Goal: Information Seeking & Learning: Learn about a topic

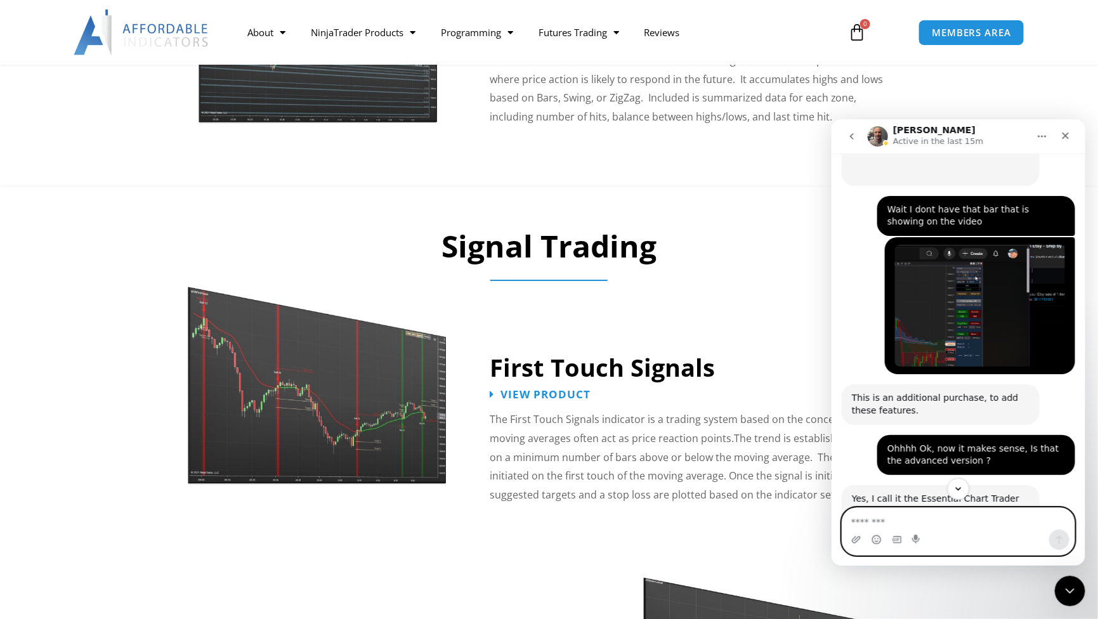
scroll to position [1615, 0]
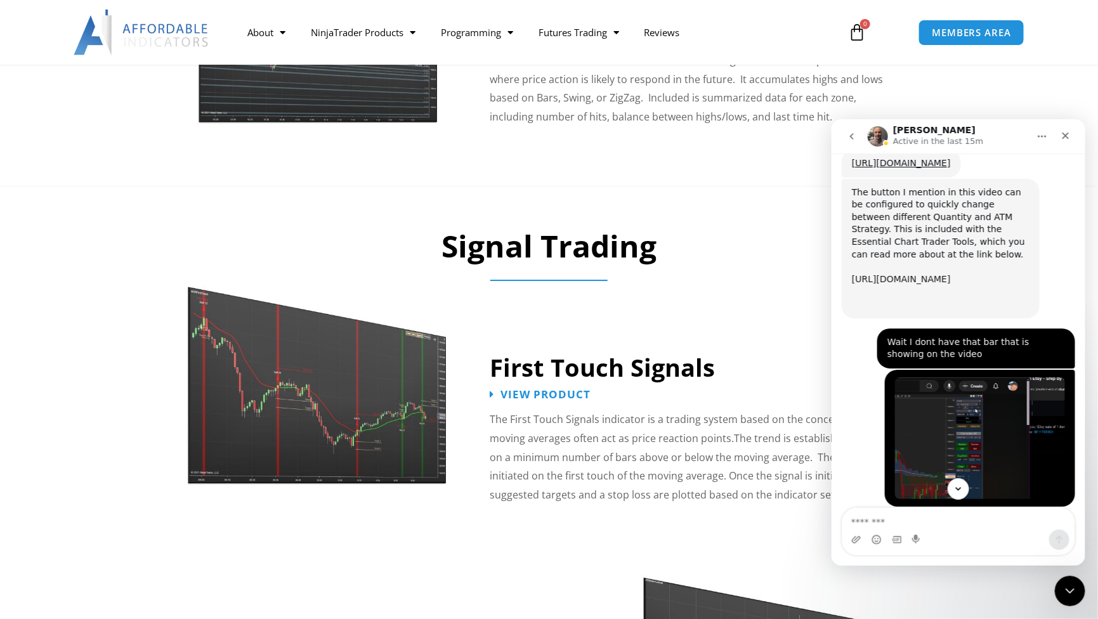
click at [912, 273] on link "https://affordableindicators.com/ninjatrader/enhanced-chart-trader/essential-ch…" at bounding box center [900, 278] width 99 height 10
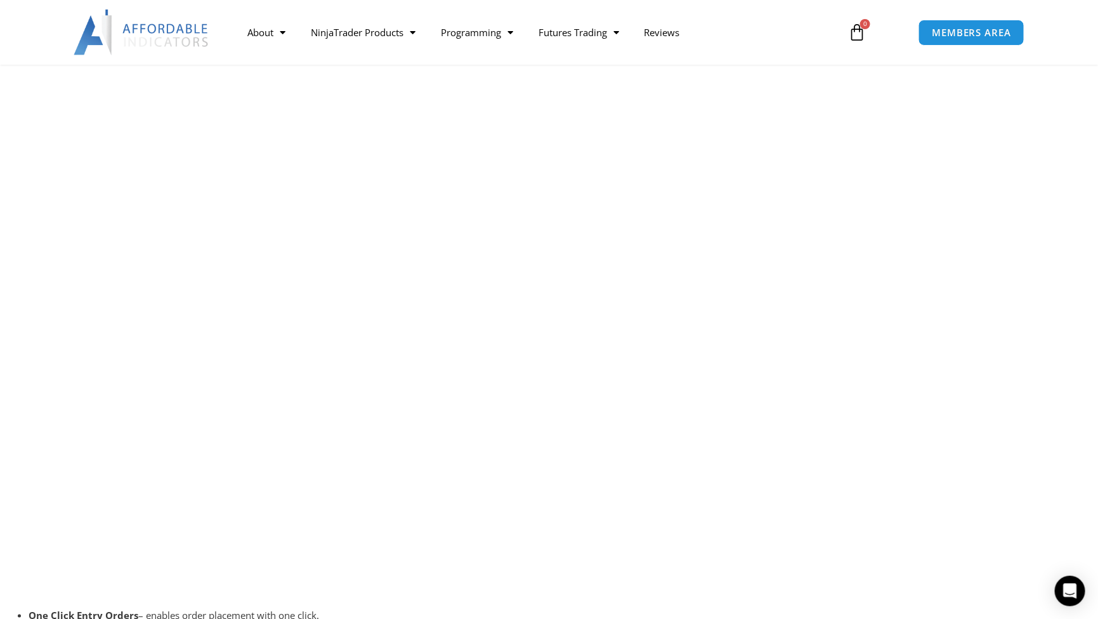
scroll to position [2479, 0]
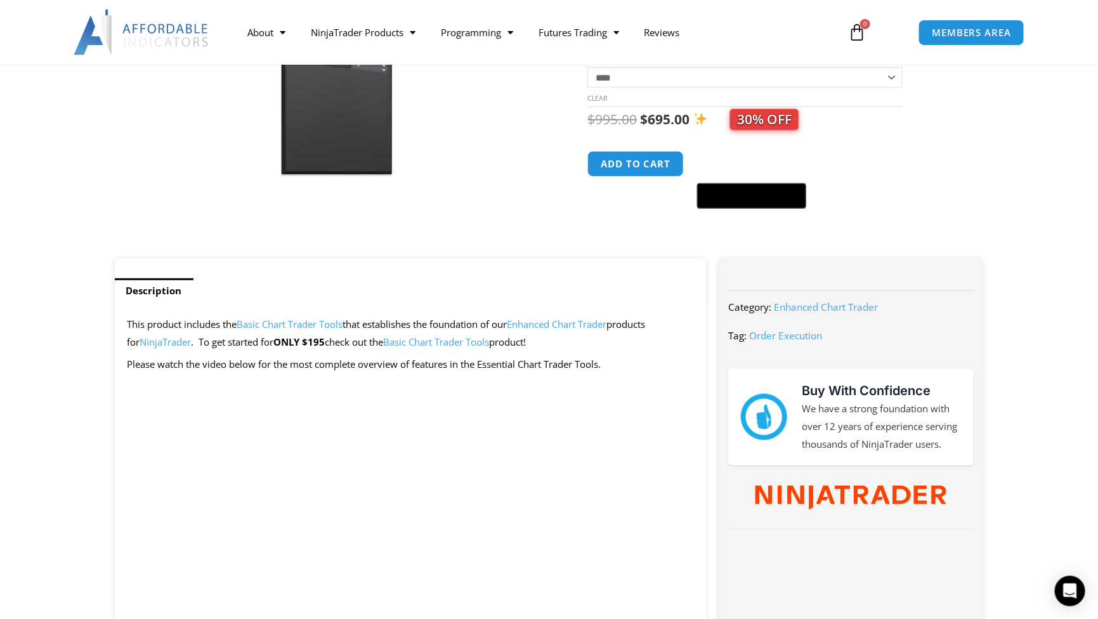
scroll to position [296, 0]
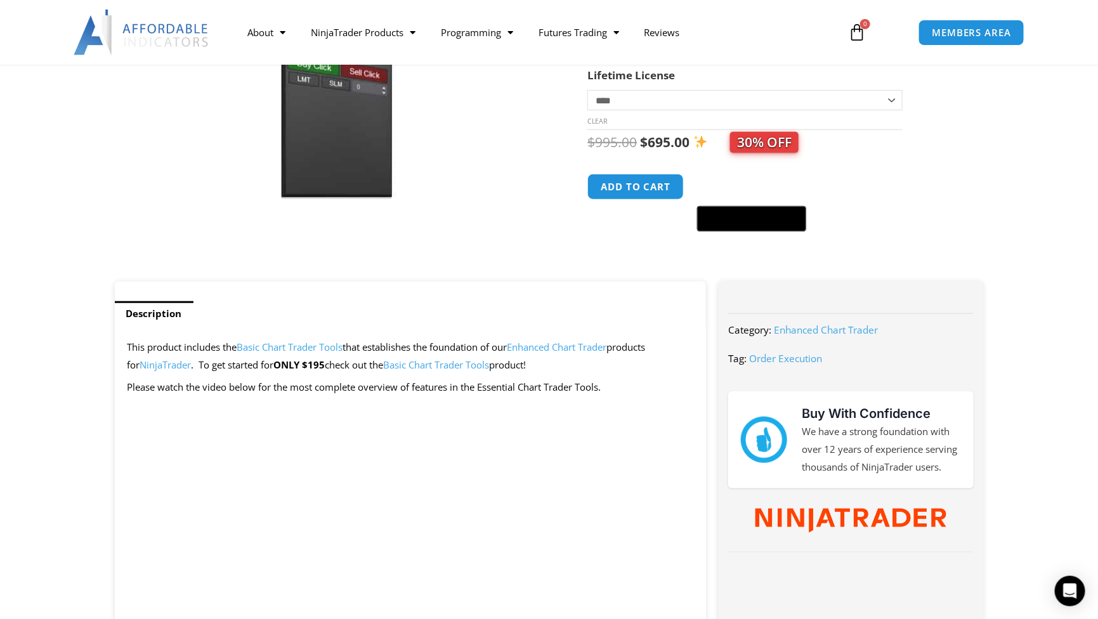
click at [320, 344] on link "Basic Chart Trader Tools" at bounding box center [290, 347] width 106 height 13
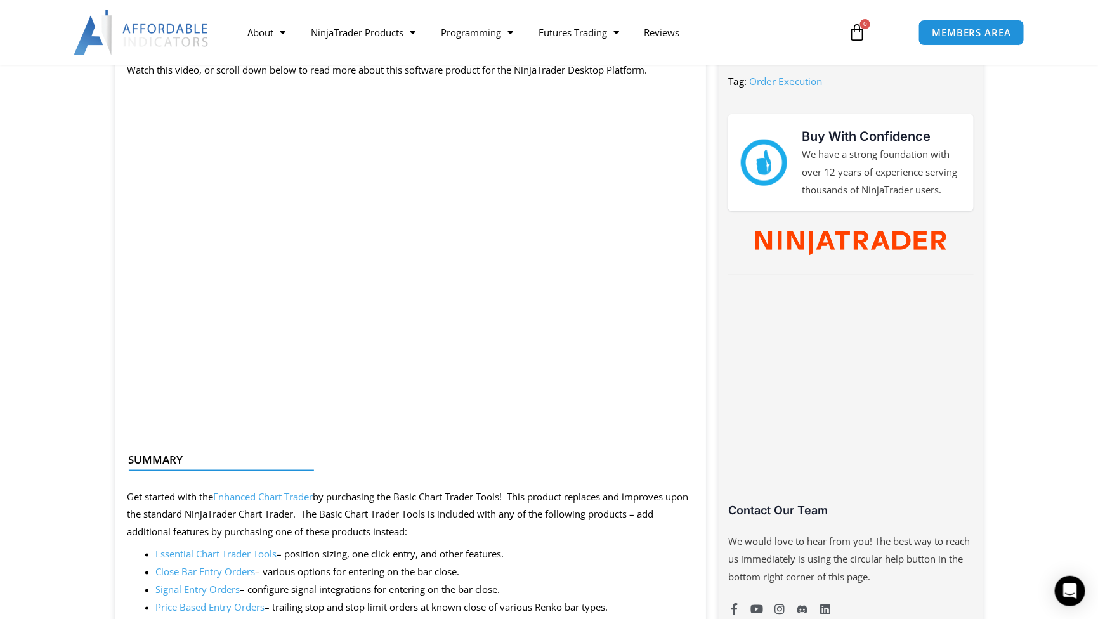
scroll to position [592, 0]
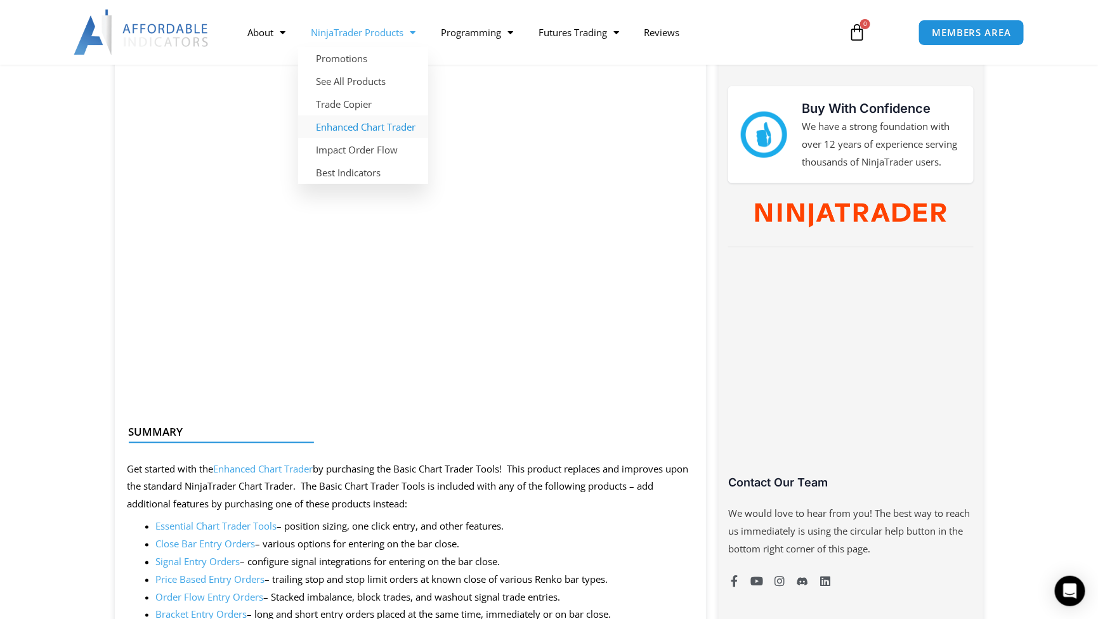
click at [371, 126] on link "Enhanced Chart Trader" at bounding box center [363, 126] width 130 height 23
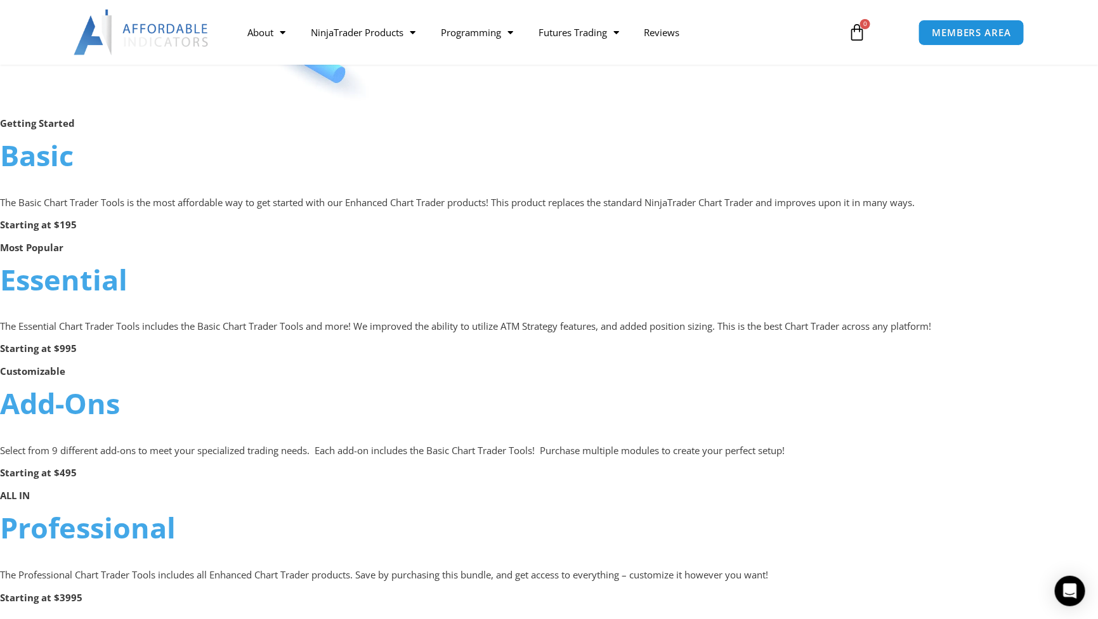
scroll to position [740, 0]
click at [85, 405] on link "Add-Ons" at bounding box center [60, 405] width 120 height 39
click at [46, 291] on link "Essential" at bounding box center [63, 281] width 127 height 39
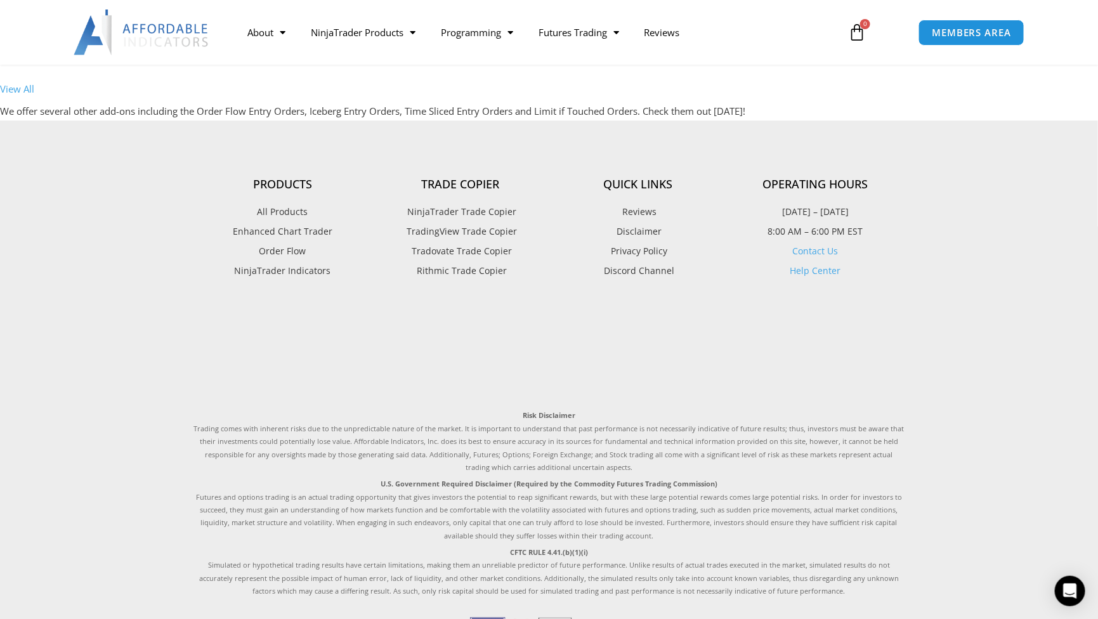
scroll to position [3996, 0]
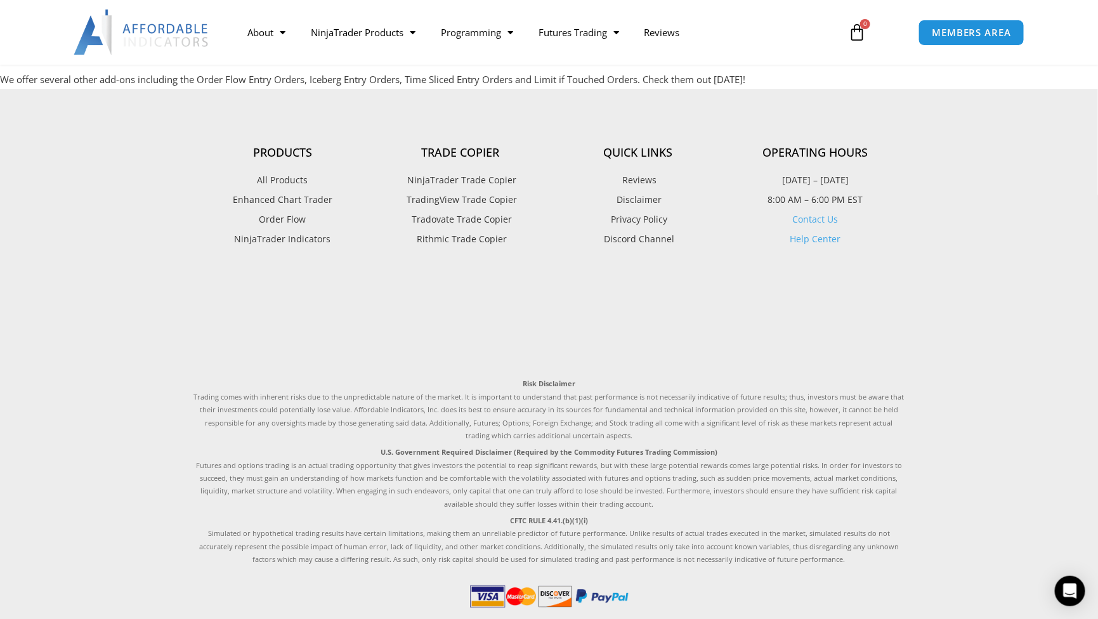
click at [274, 196] on span "Enhanced Chart Trader" at bounding box center [283, 200] width 100 height 16
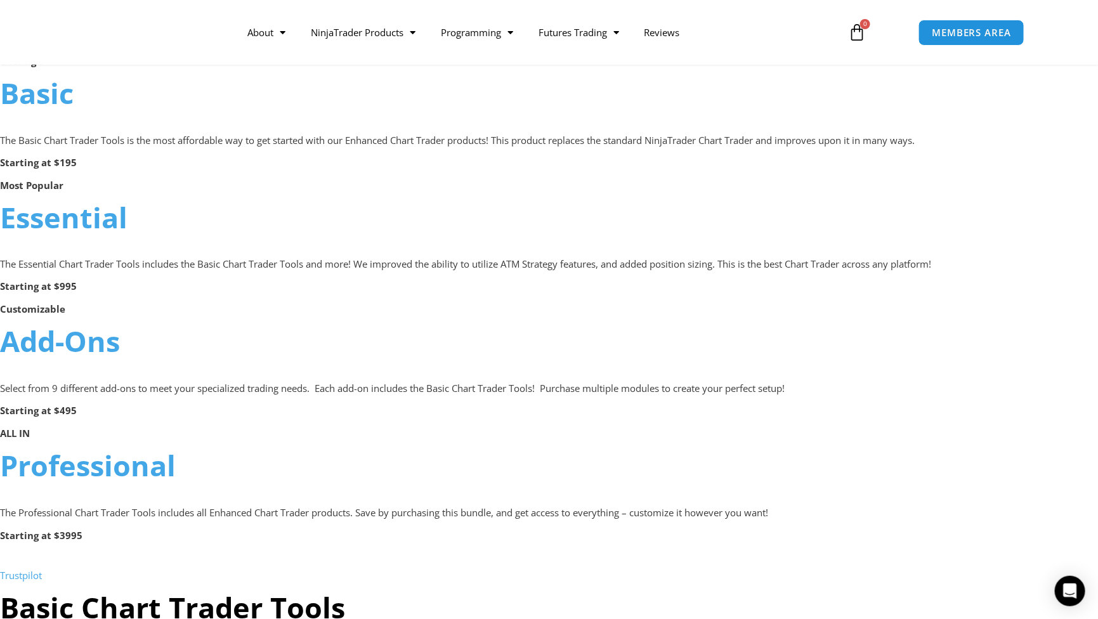
scroll to position [887, 0]
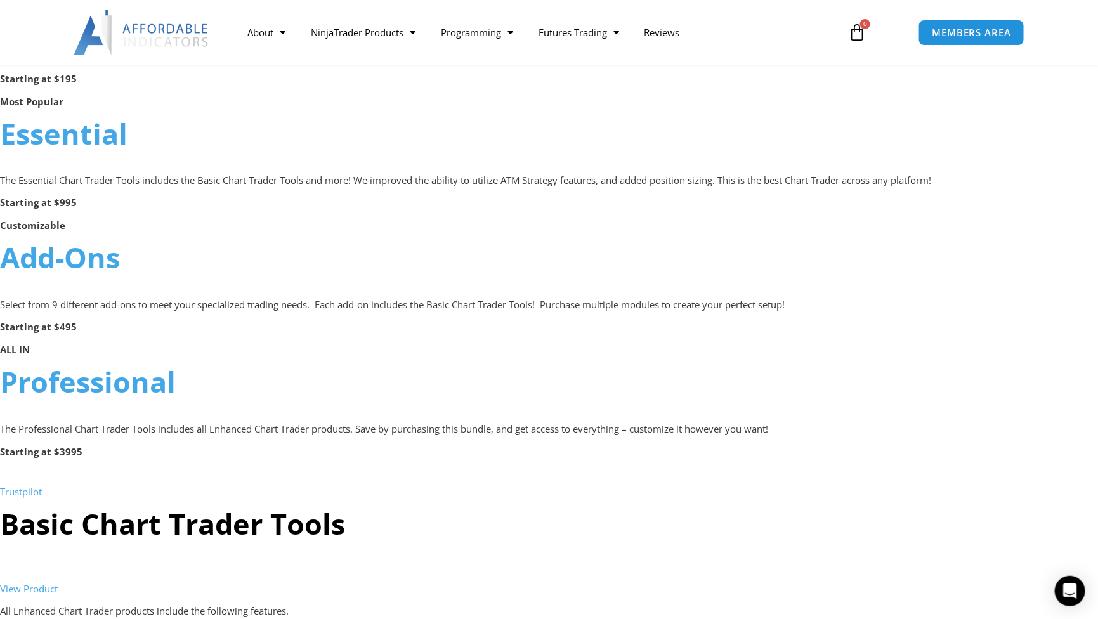
click at [71, 264] on link "Add-Ons" at bounding box center [60, 257] width 120 height 39
click at [71, 259] on link "Add-Ons" at bounding box center [60, 257] width 120 height 39
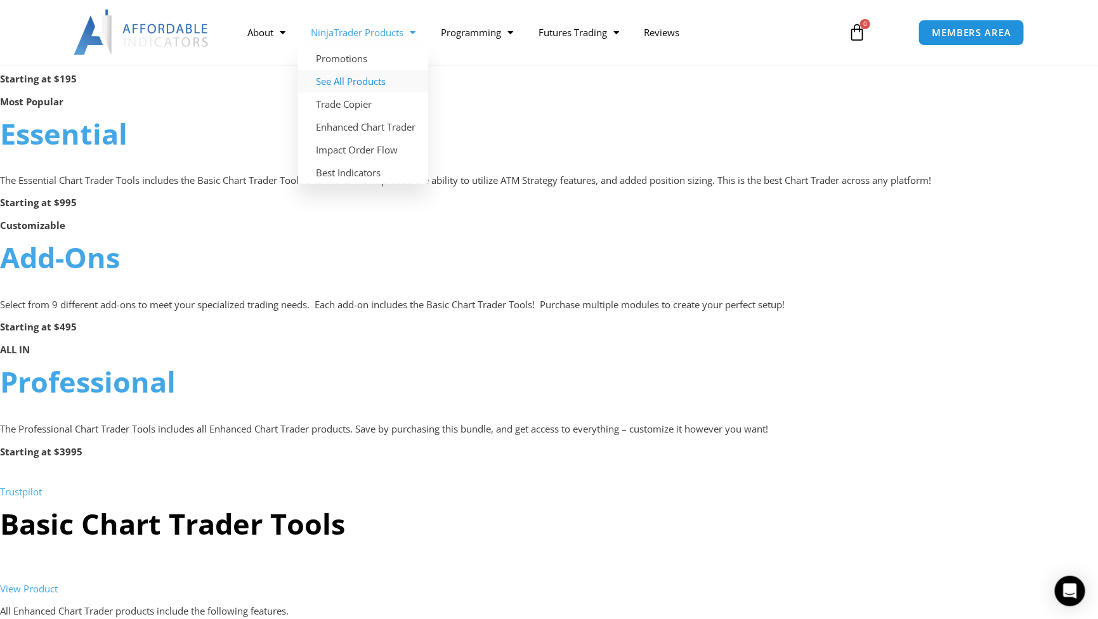
click at [362, 78] on link "See All Products" at bounding box center [363, 81] width 130 height 23
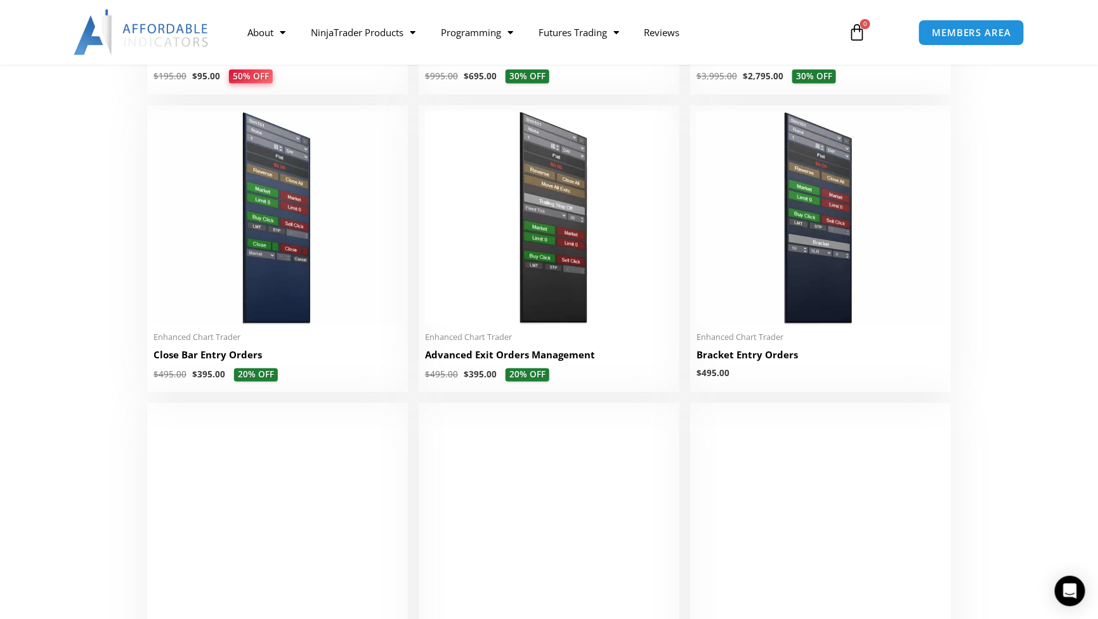
scroll to position [296, 0]
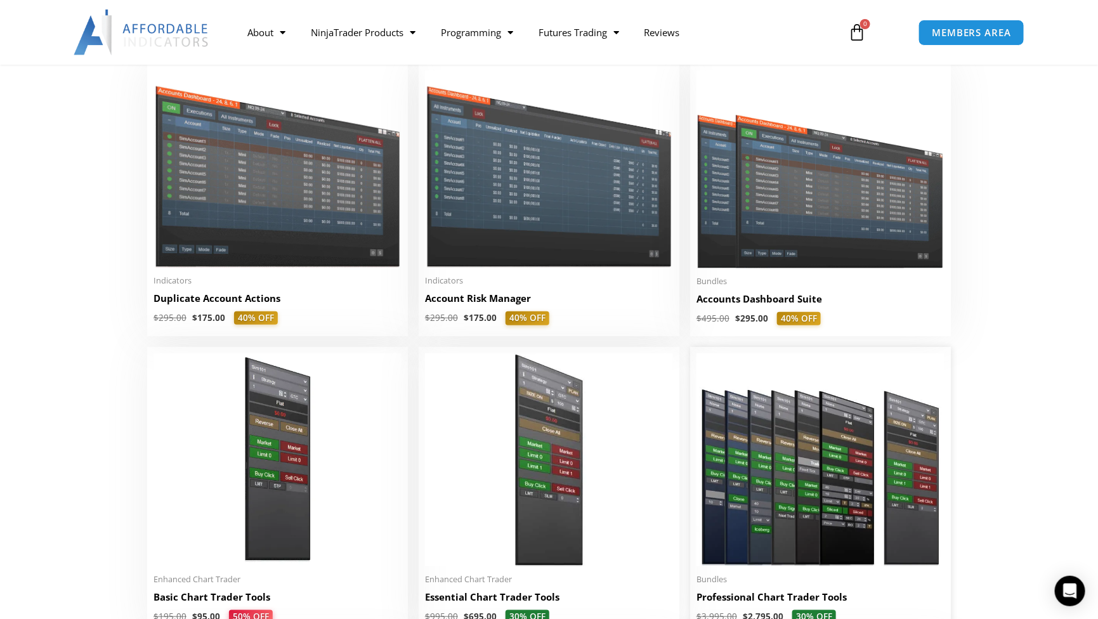
click at [759, 440] on img at bounding box center [820, 459] width 248 height 213
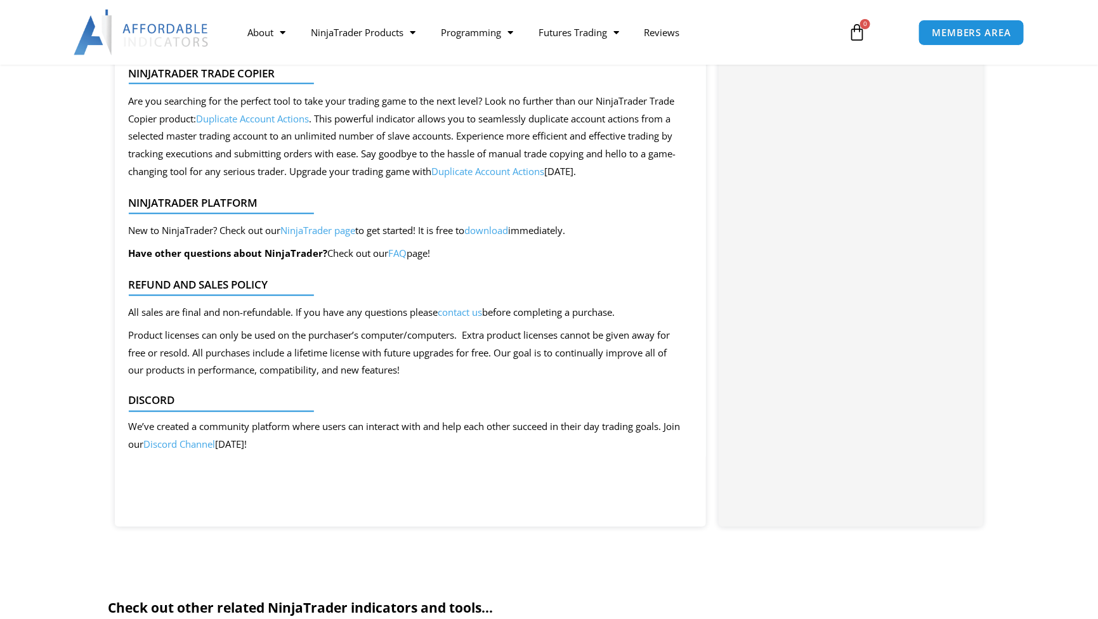
scroll to position [1036, 0]
